Goal: Find specific page/section: Find specific page/section

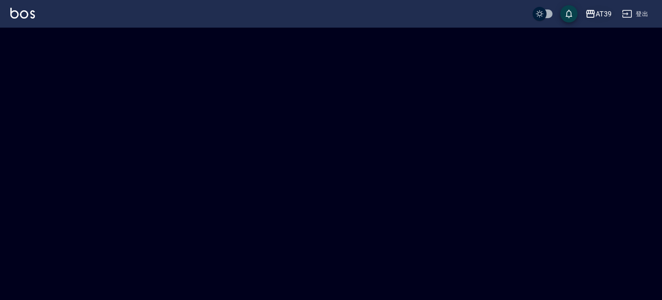
checkbox input "true"
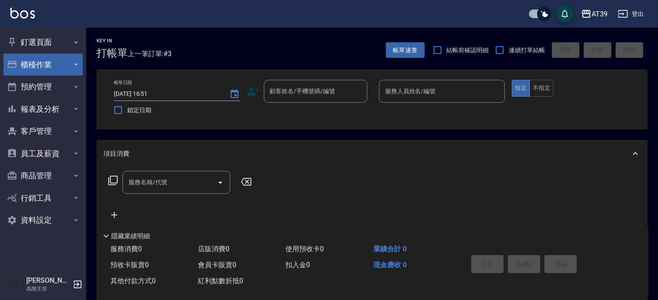
click at [48, 69] on button "櫃檯作業" at bounding box center [42, 64] width 79 height 22
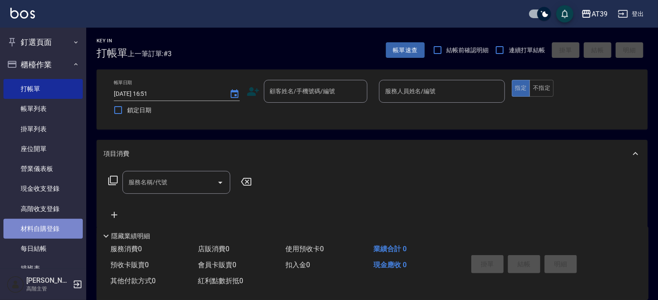
click at [50, 234] on link "材料自購登錄" at bounding box center [42, 229] width 79 height 20
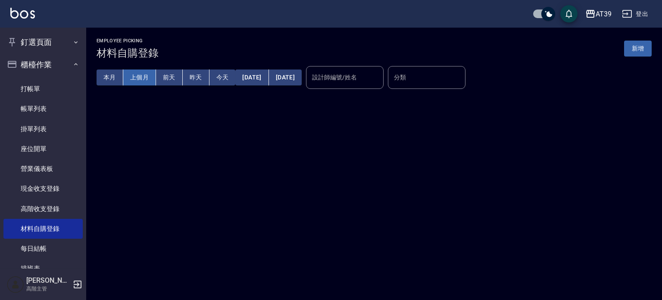
click at [151, 81] on button "上個月" at bounding box center [139, 77] width 33 height 16
click at [352, 81] on input "設計師編號/姓名" at bounding box center [345, 77] width 70 height 15
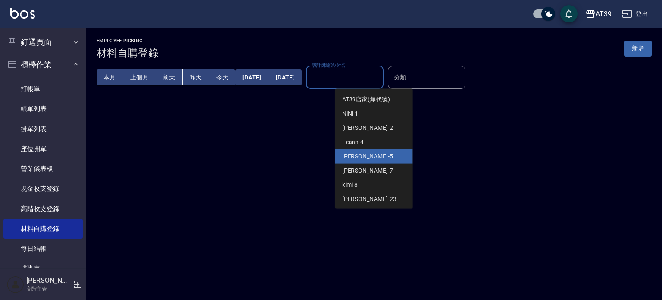
click at [362, 157] on div "愷爾 -5" at bounding box center [374, 156] width 78 height 14
type input "愷爾-5"
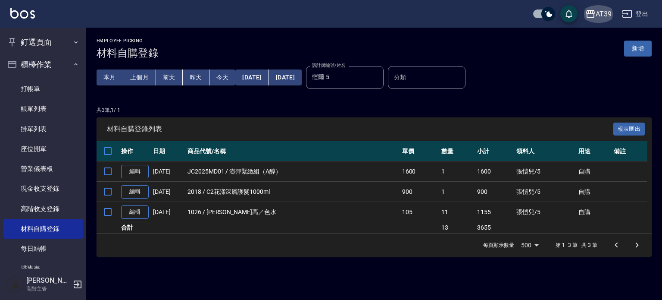
click at [601, 11] on div "AT39" at bounding box center [604, 14] width 16 height 11
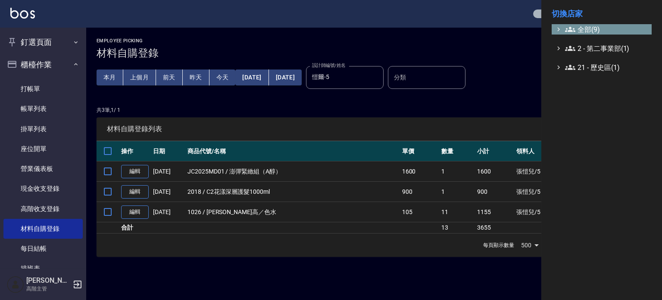
click at [596, 28] on span "全部(9)" at bounding box center [606, 29] width 83 height 10
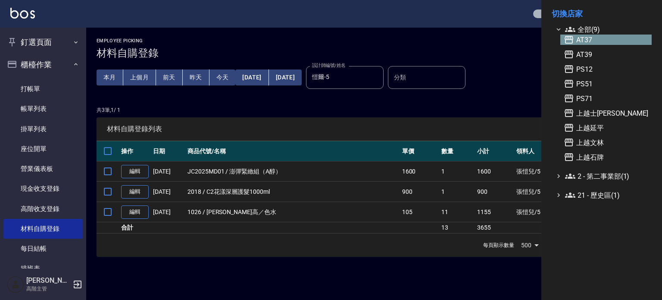
click at [593, 40] on span "AT37" at bounding box center [606, 39] width 84 height 10
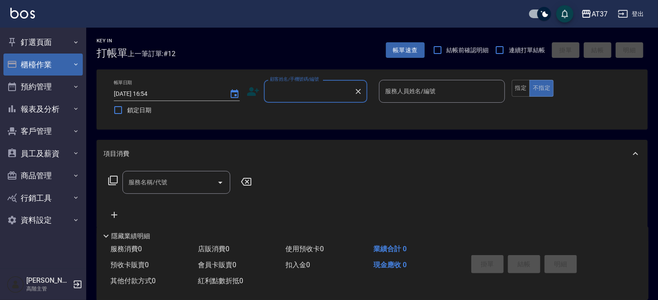
click at [49, 64] on button "櫃檯作業" at bounding box center [42, 64] width 79 height 22
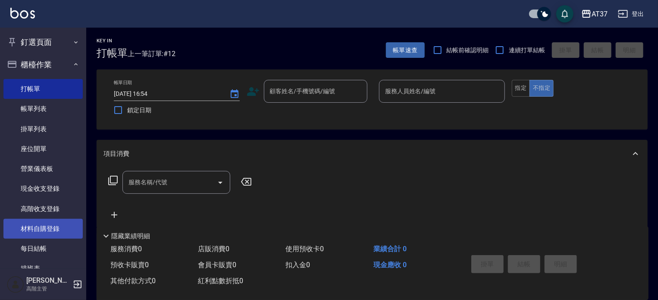
drag, startPoint x: 37, startPoint y: 229, endPoint x: 47, endPoint y: 223, distance: 11.6
click at [38, 229] on link "材料自購登錄" at bounding box center [42, 229] width 79 height 20
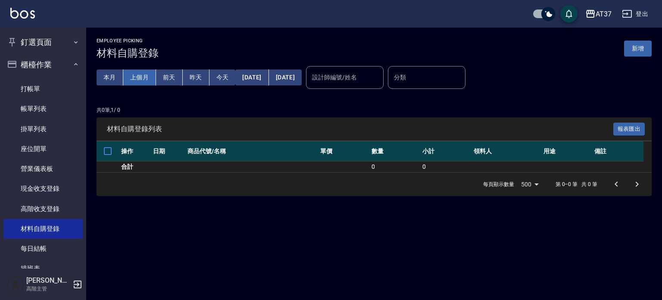
click at [135, 81] on button "上個月" at bounding box center [139, 77] width 33 height 16
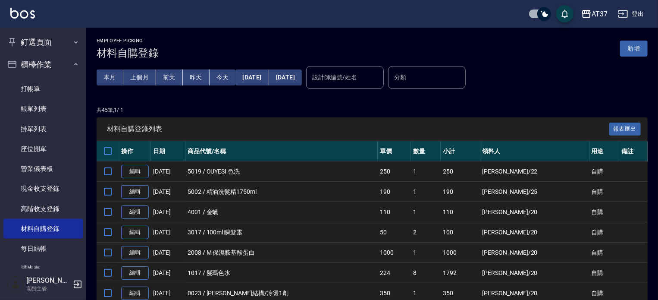
click at [380, 83] on input "設計師編號/姓名" at bounding box center [345, 77] width 70 height 15
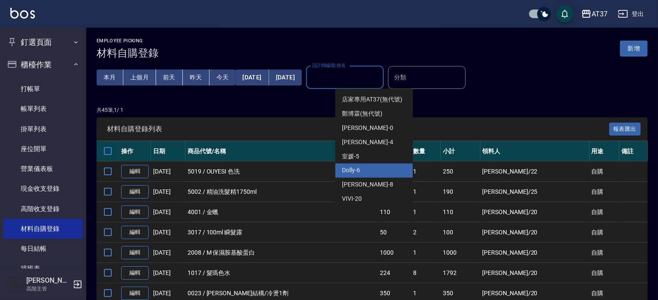
click at [375, 178] on div "Dolly -6" at bounding box center [374, 170] width 78 height 14
type input "Dolly-6"
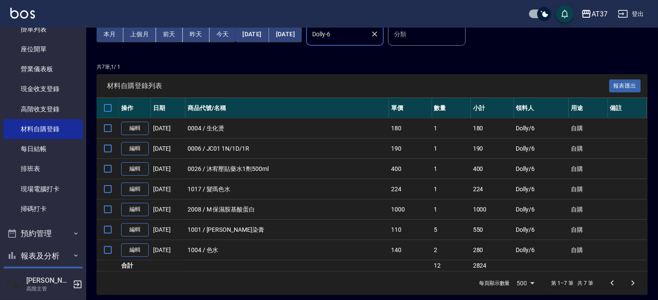
scroll to position [216, 0]
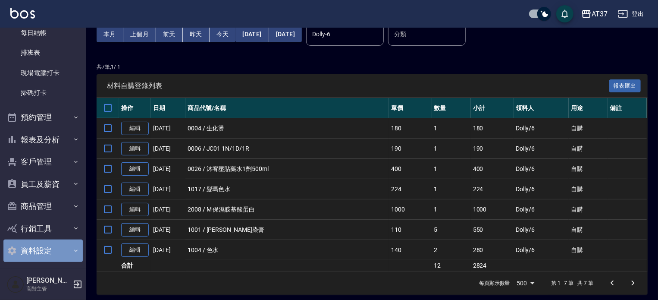
click at [50, 247] on button "資料設定" at bounding box center [42, 250] width 79 height 22
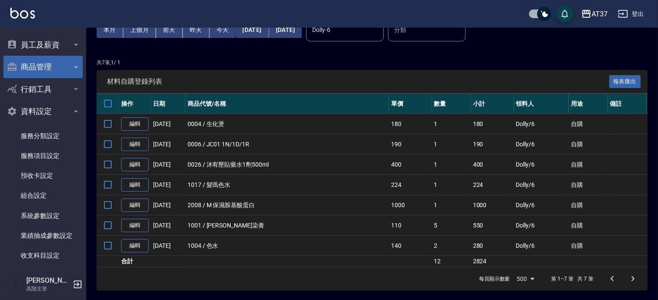
scroll to position [339, 0]
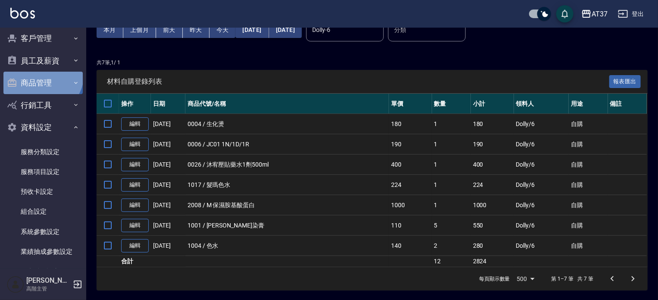
click at [41, 74] on button "商品管理" at bounding box center [42, 83] width 79 height 22
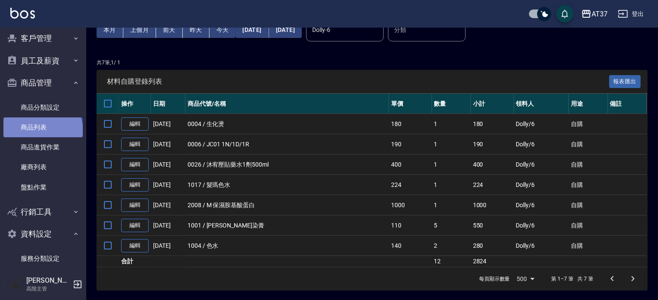
click at [42, 131] on link "商品列表" at bounding box center [42, 127] width 79 height 20
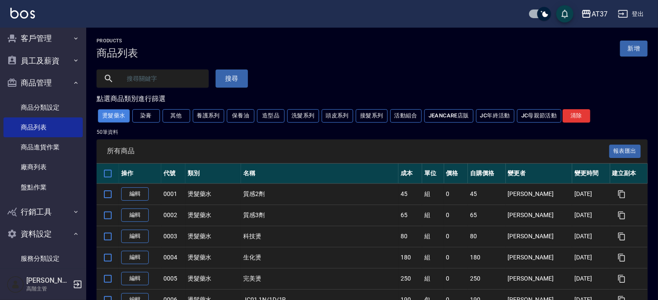
click at [118, 118] on button "燙髮藥水" at bounding box center [114, 115] width 32 height 13
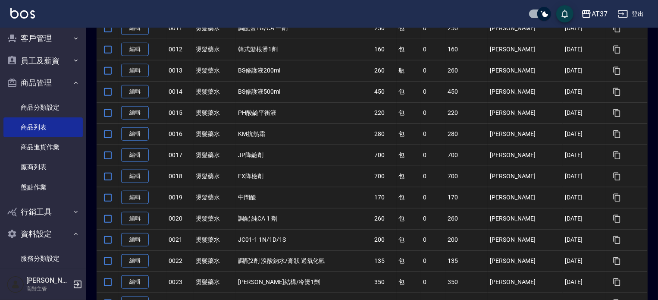
scroll to position [388, 0]
